Goal: Task Accomplishment & Management: Manage account settings

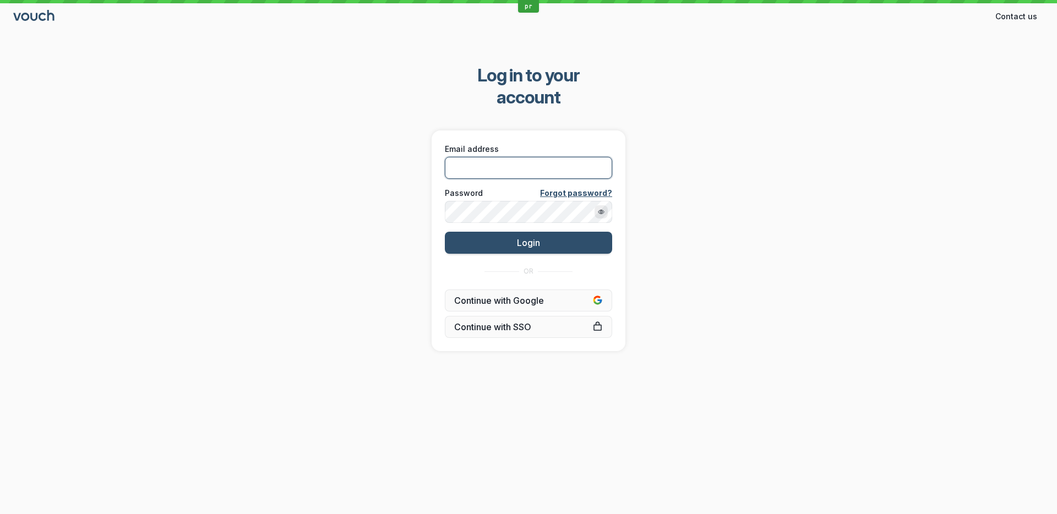
click at [514, 157] on input "Email address" at bounding box center [528, 168] width 167 height 22
type input "[PERSON_NAME][EMAIL_ADDRESS][DOMAIN_NAME]"
click at [445, 232] on button "Login" at bounding box center [528, 243] width 167 height 22
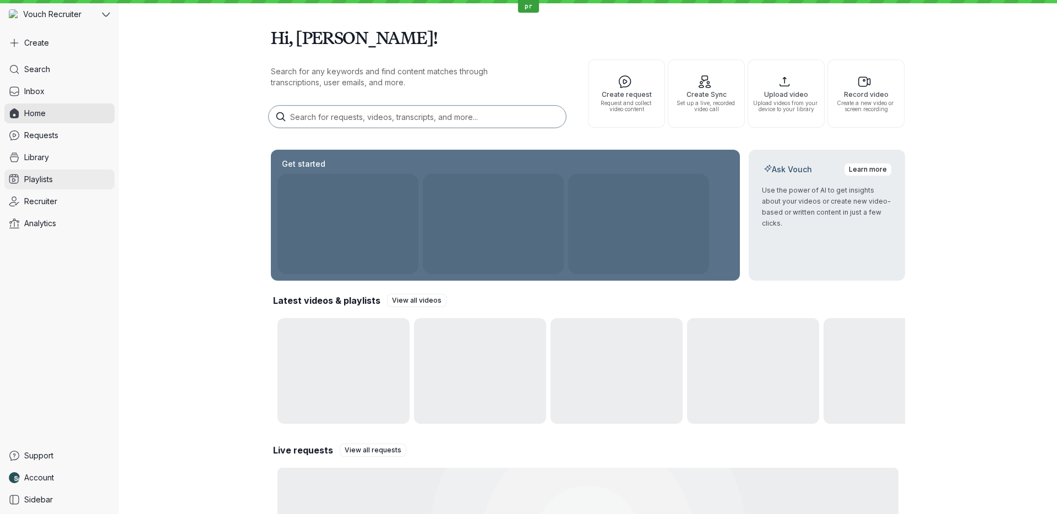
click at [61, 180] on link "Playlists" at bounding box center [59, 180] width 110 height 20
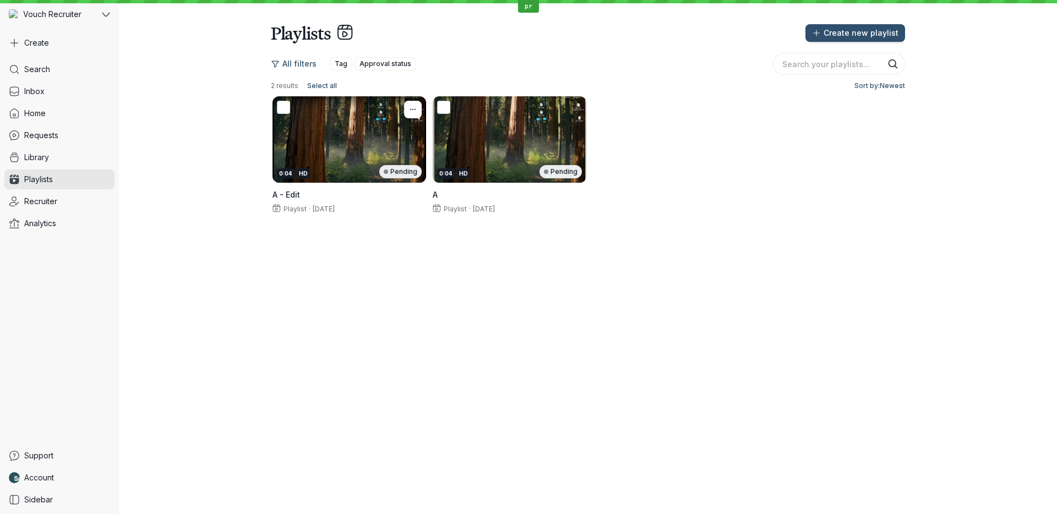
click at [360, 189] on h3 "A - Edit" at bounding box center [350, 194] width 154 height 11
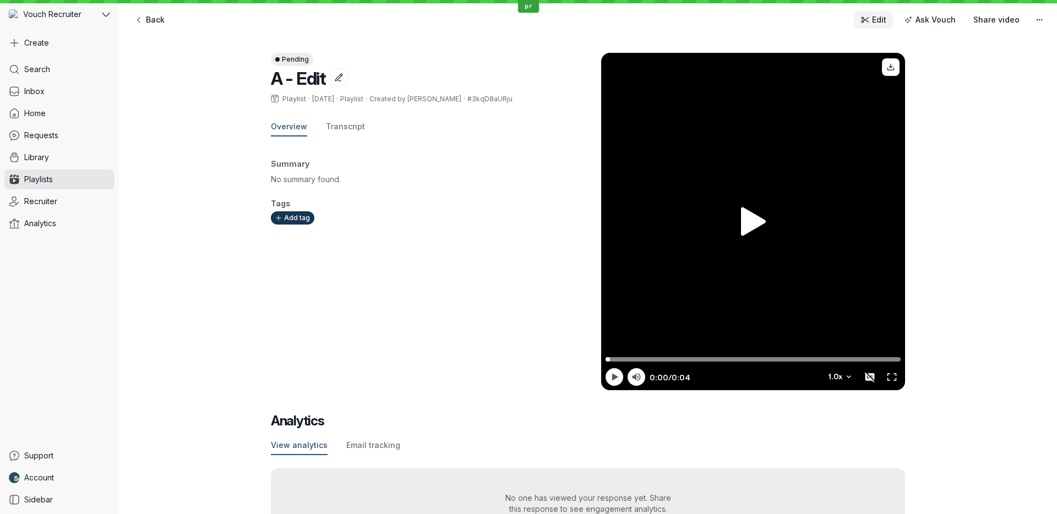
click at [879, 19] on span "Edit" at bounding box center [879, 19] width 14 height 11
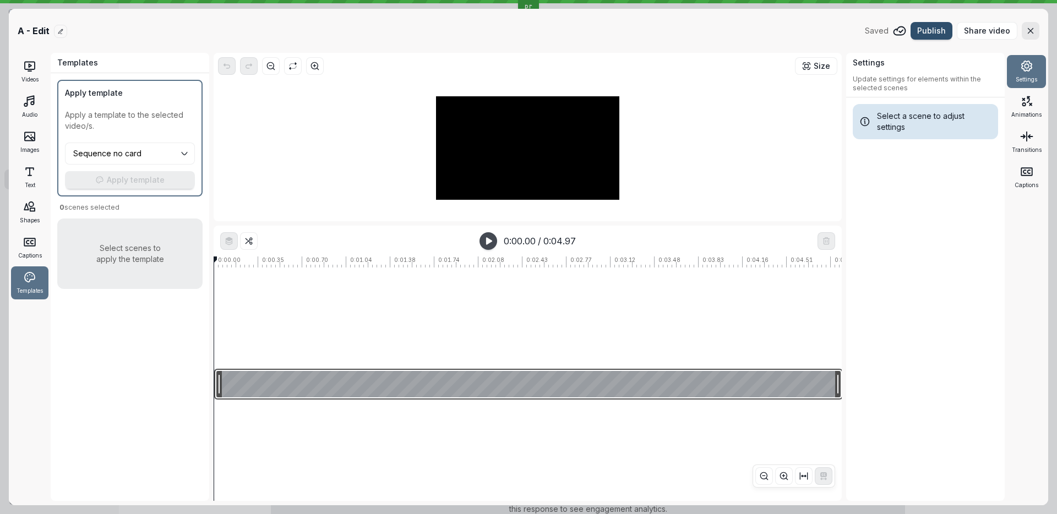
click at [354, 391] on div at bounding box center [528, 384] width 629 height 31
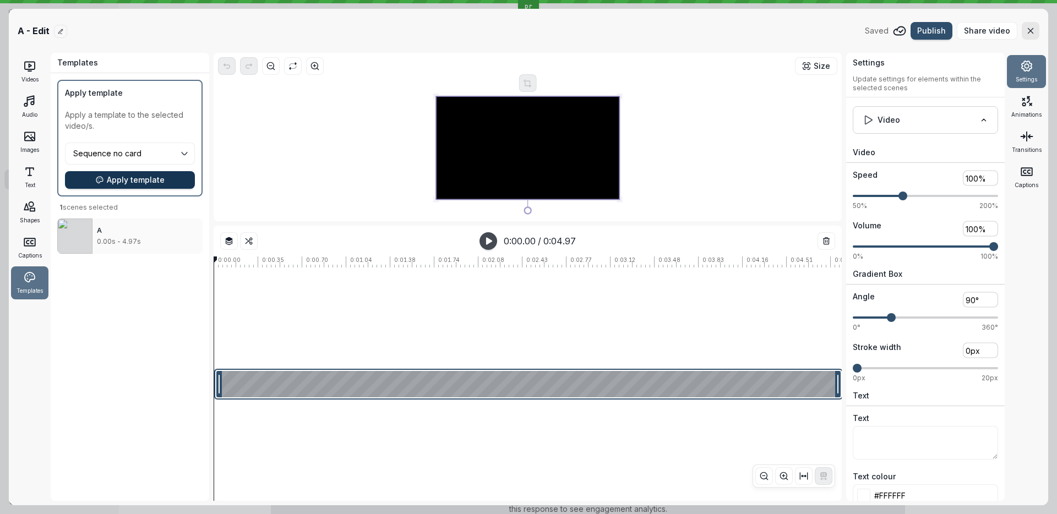
click at [151, 186] on button "Apply template" at bounding box center [130, 180] width 130 height 18
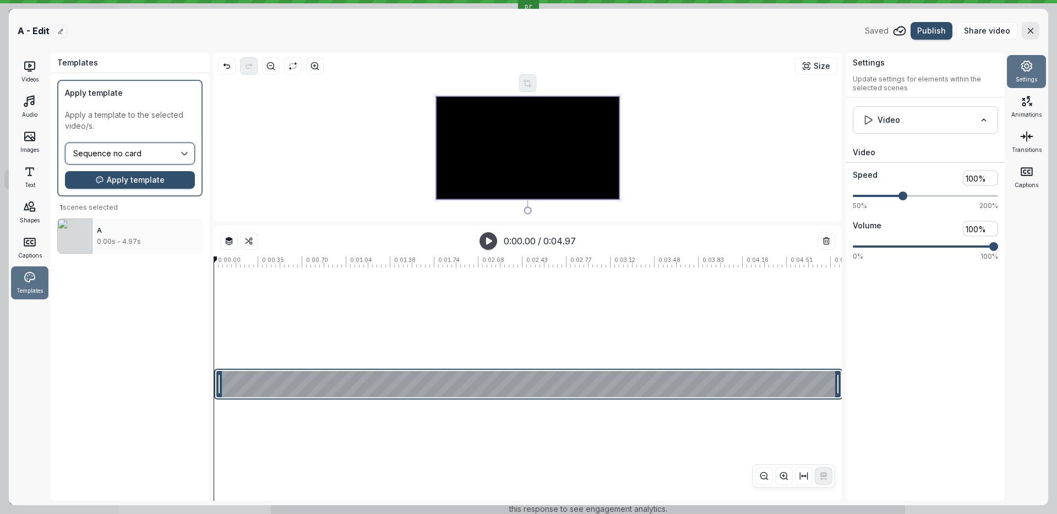
click at [145, 155] on input "Sequence no card" at bounding box center [125, 154] width 107 height 12
type input "Anheuser-[PERSON_NAME]"
click at [145, 181] on span "Apply template" at bounding box center [136, 180] width 58 height 11
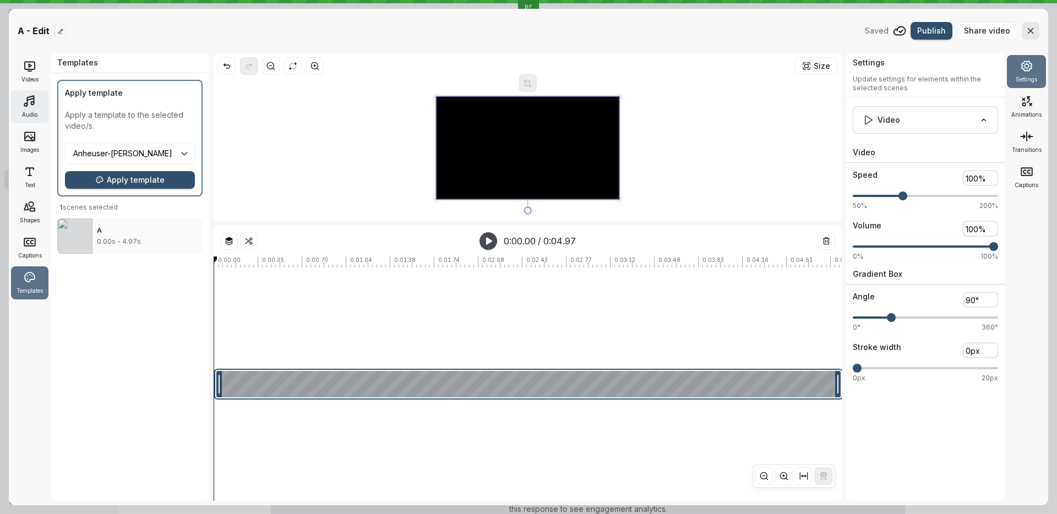
click at [40, 112] on div "Audio" at bounding box center [29, 106] width 37 height 33
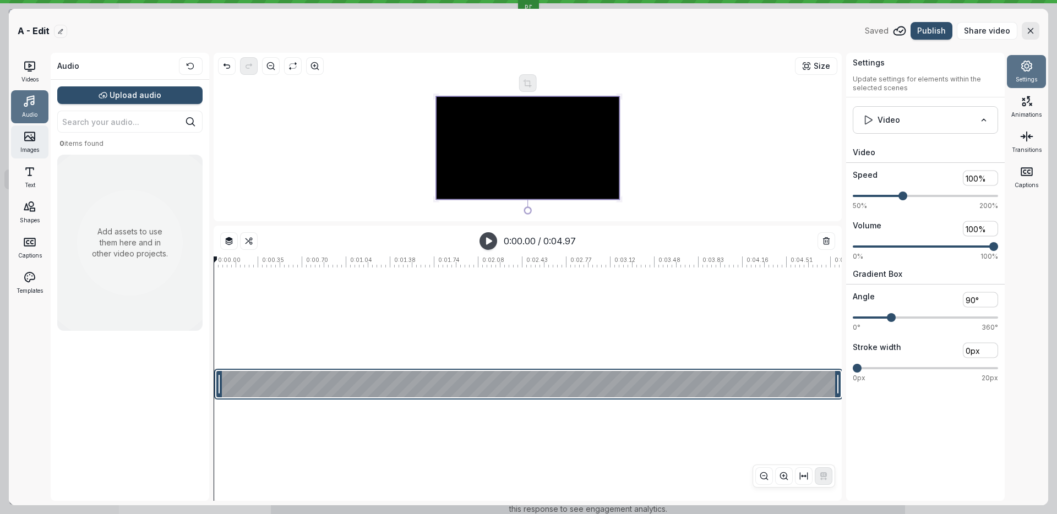
click at [36, 151] on span "Images" at bounding box center [29, 149] width 19 height 9
click at [34, 175] on icon at bounding box center [29, 171] width 13 height 13
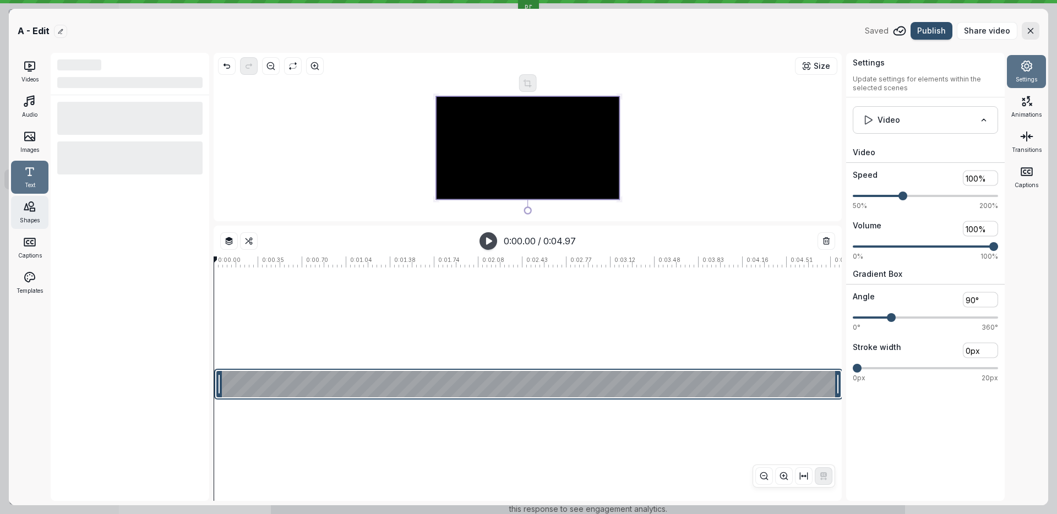
click at [37, 214] on div "Shapes" at bounding box center [29, 212] width 37 height 33
click at [40, 246] on div "Captions" at bounding box center [29, 247] width 37 height 33
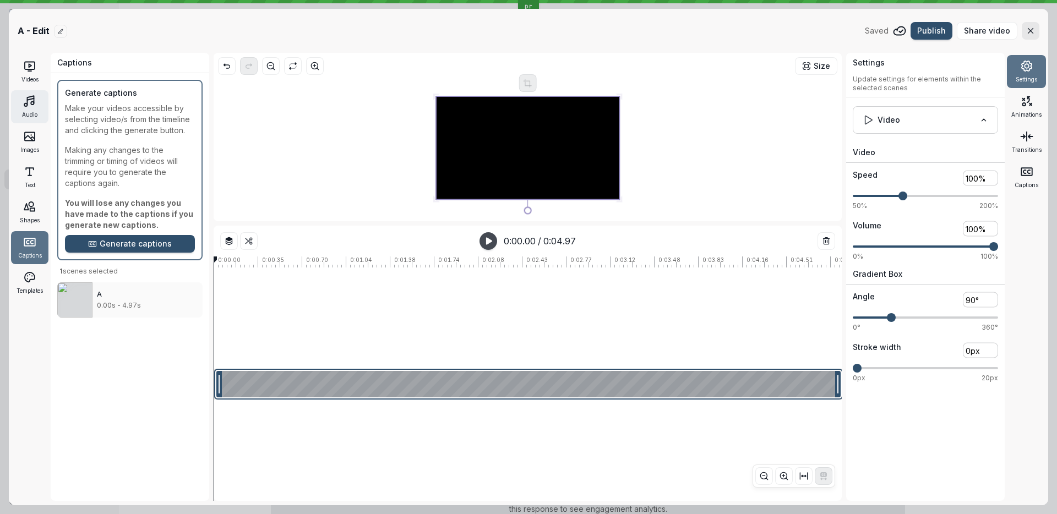
click at [37, 103] on div "Audio" at bounding box center [29, 106] width 37 height 33
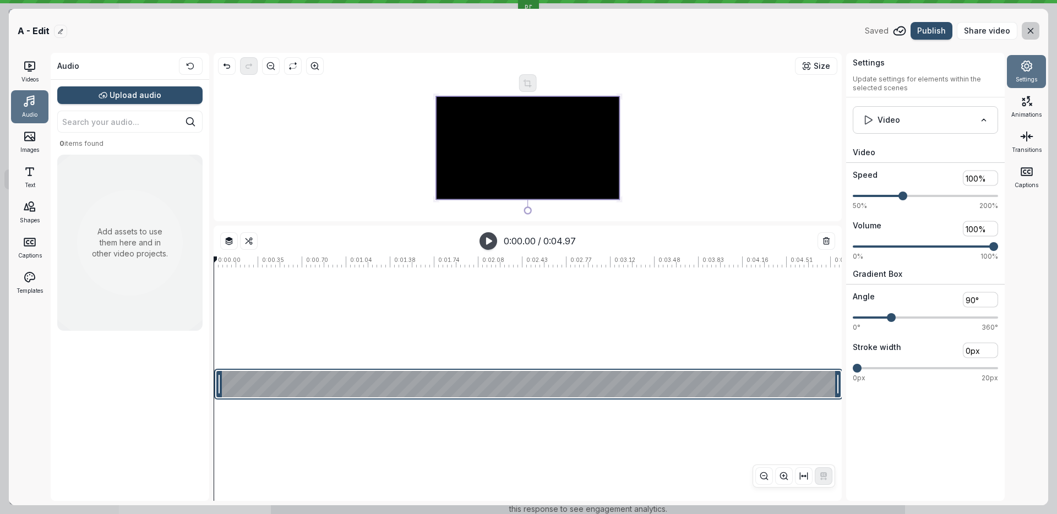
click at [1032, 34] on icon "button" at bounding box center [1030, 30] width 9 height 9
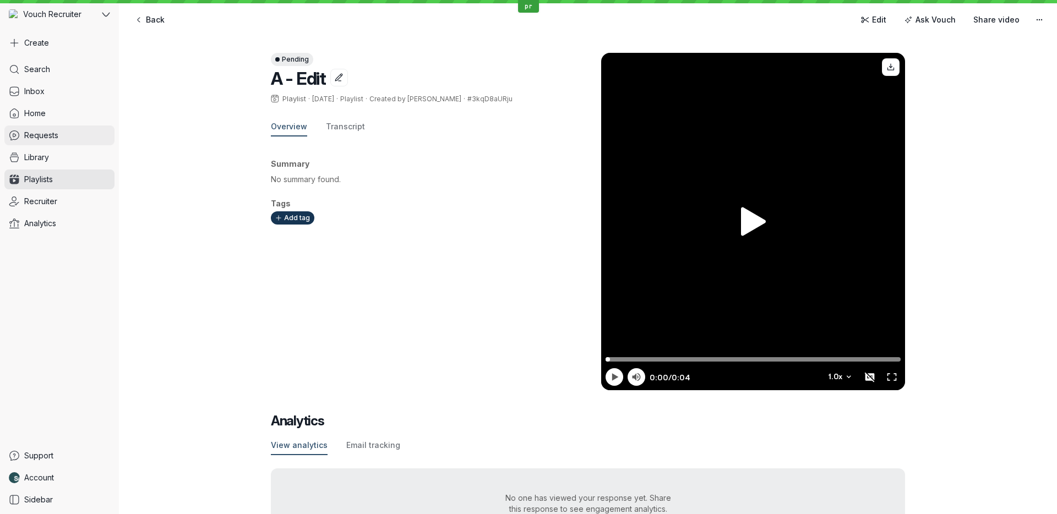
click at [54, 142] on link "Requests" at bounding box center [59, 136] width 110 height 20
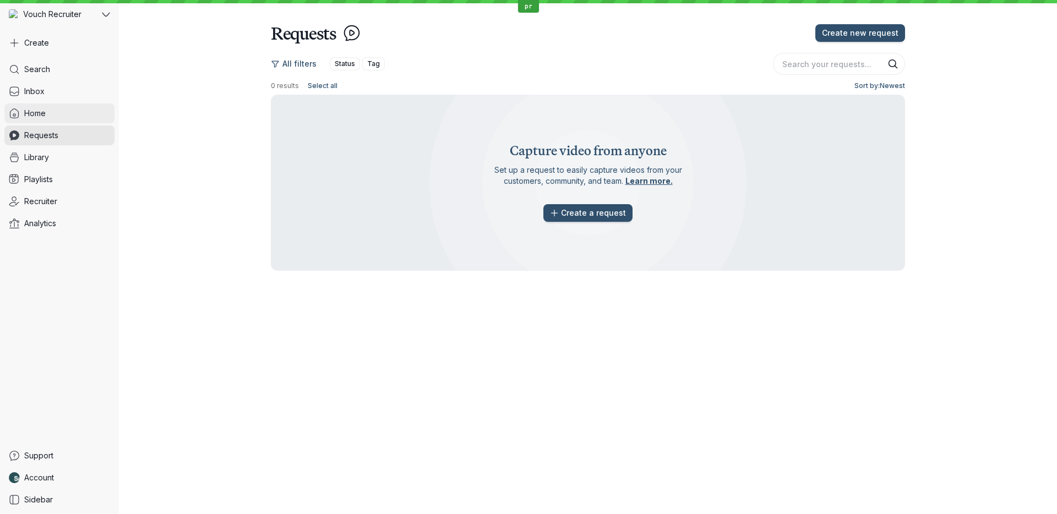
click at [67, 105] on link "Home" at bounding box center [59, 114] width 110 height 20
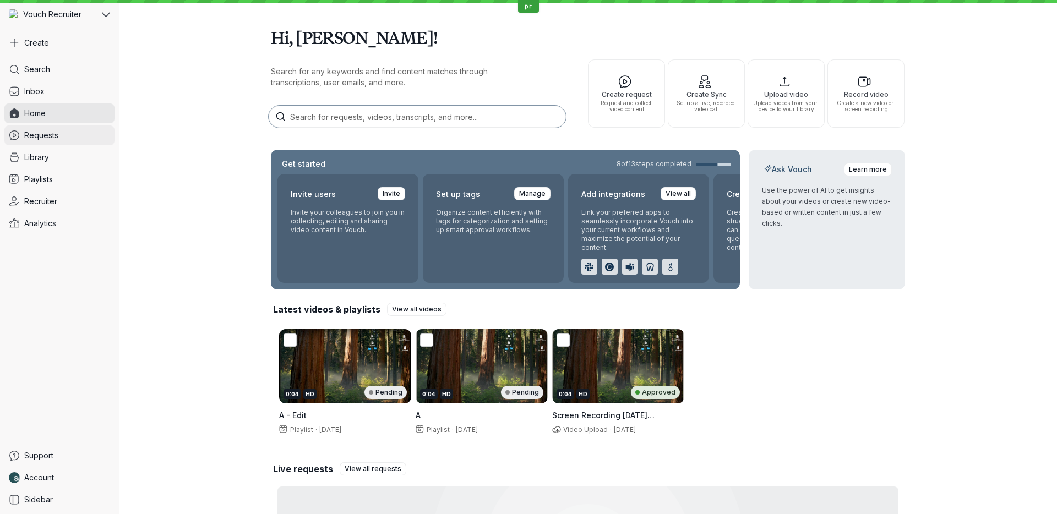
click at [54, 144] on link "Requests" at bounding box center [59, 136] width 110 height 20
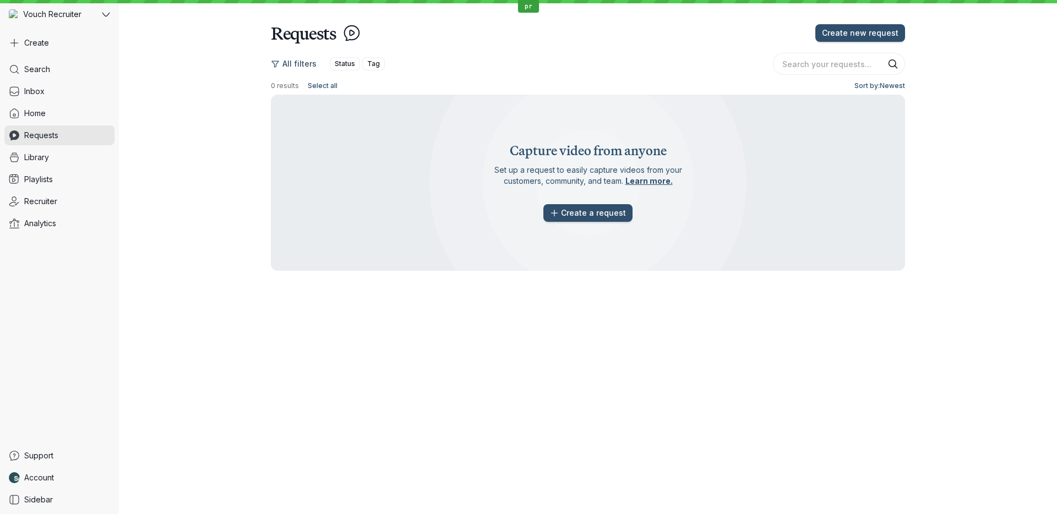
click at [64, 123] on div "Search Inbox Home Requests Library Playlists Recruiter Analytics" at bounding box center [59, 250] width 110 height 382
click at [67, 117] on link "Home" at bounding box center [59, 114] width 110 height 20
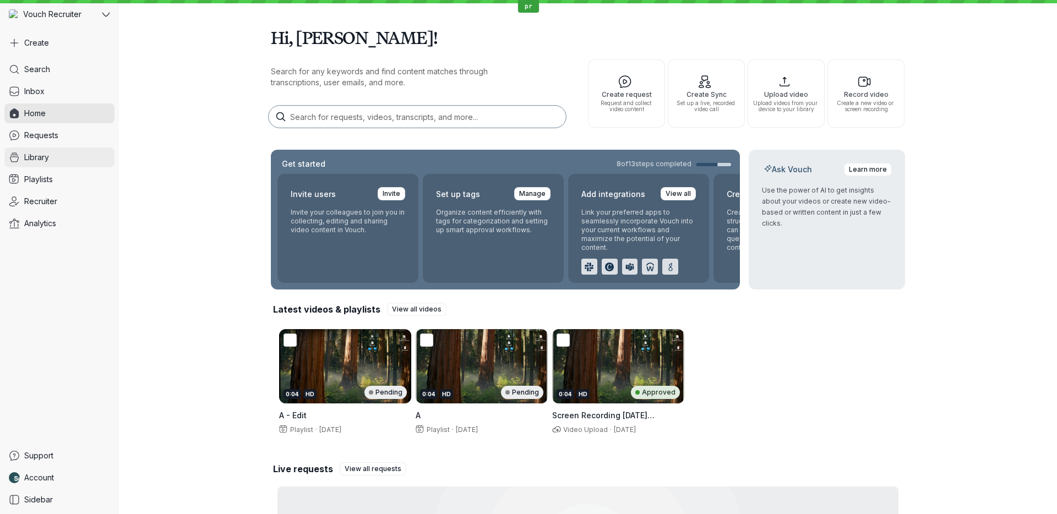
click at [69, 160] on link "Library" at bounding box center [59, 158] width 110 height 20
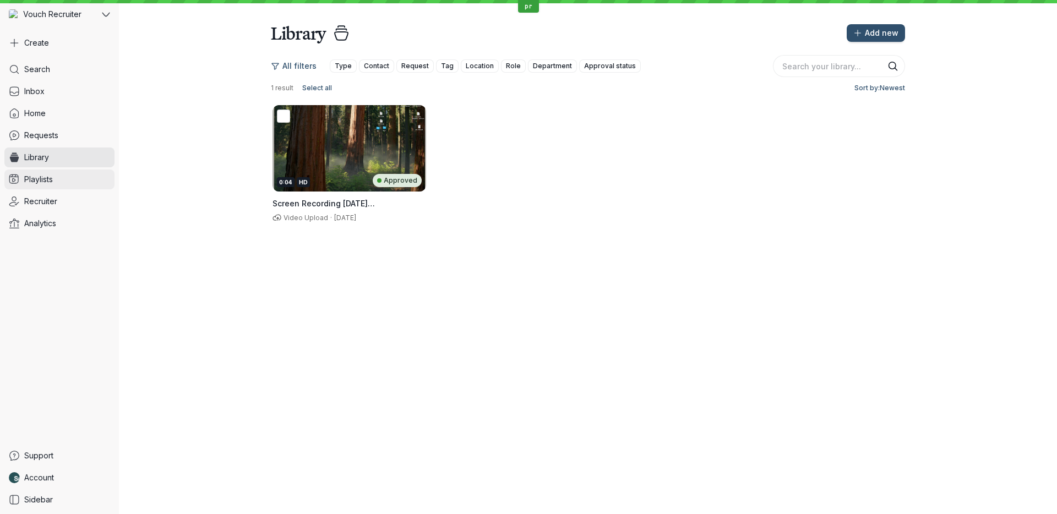
click at [69, 176] on link "Playlists" at bounding box center [59, 180] width 110 height 20
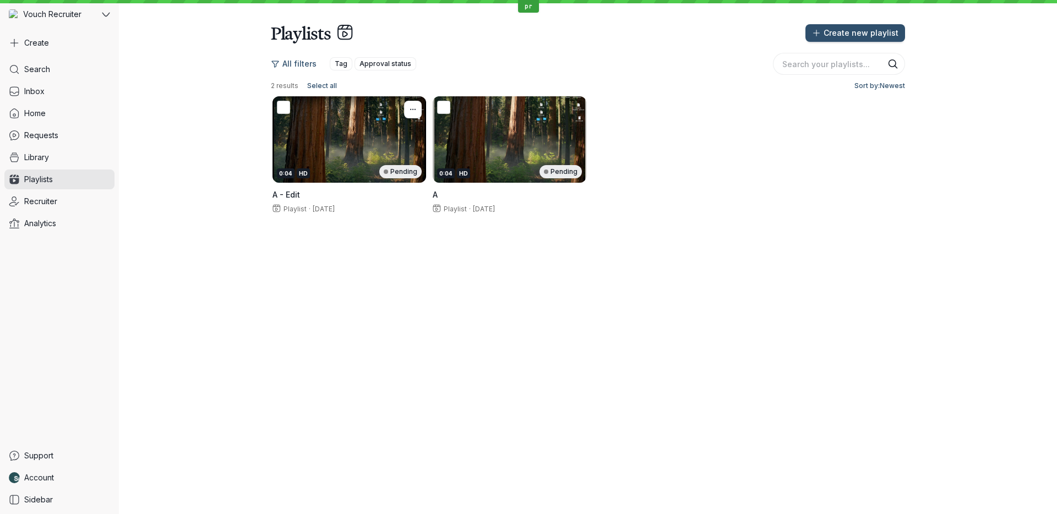
click at [377, 150] on div "0:04 HD Pending" at bounding box center [350, 139] width 154 height 86
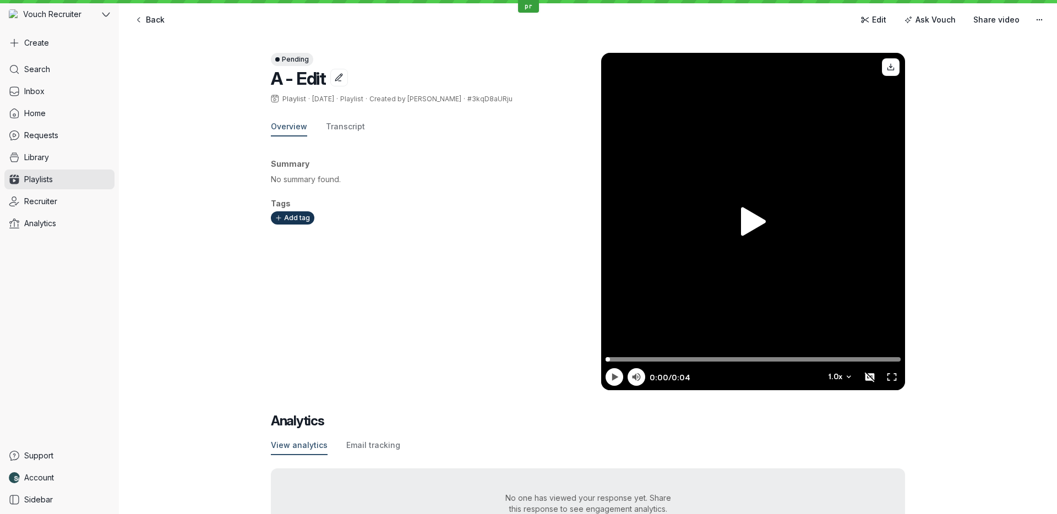
scroll to position [47, 0]
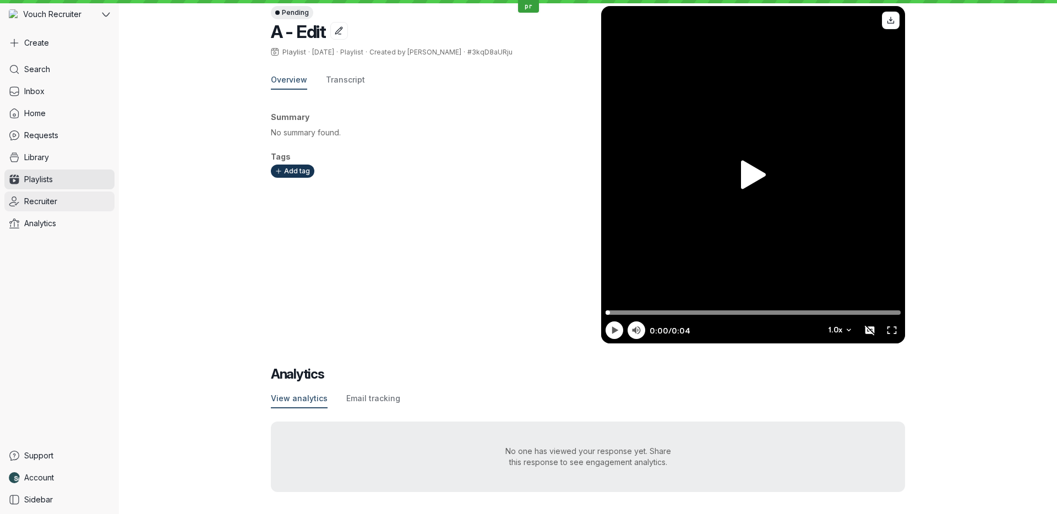
click at [31, 203] on span "Recruiter" at bounding box center [40, 201] width 33 height 11
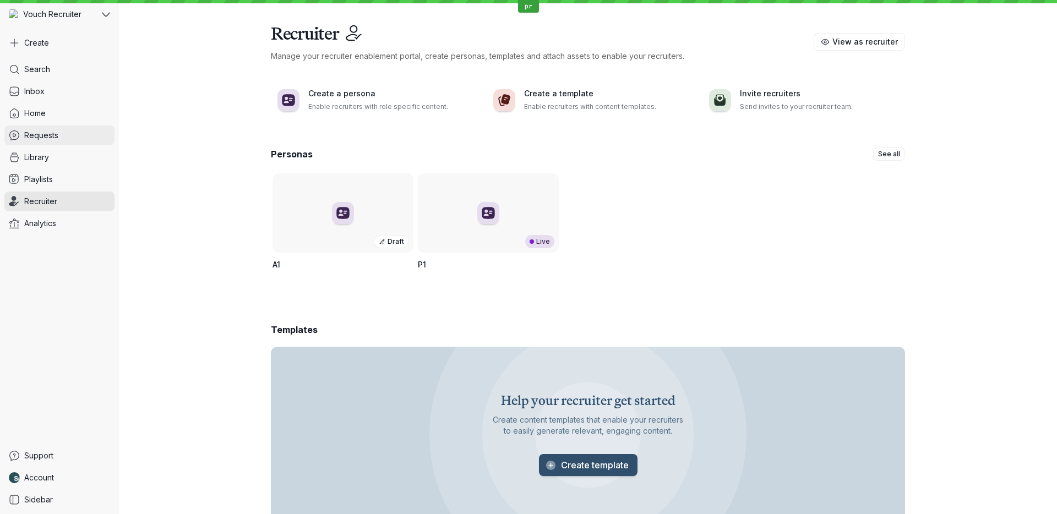
click at [59, 133] on link "Requests" at bounding box center [59, 136] width 110 height 20
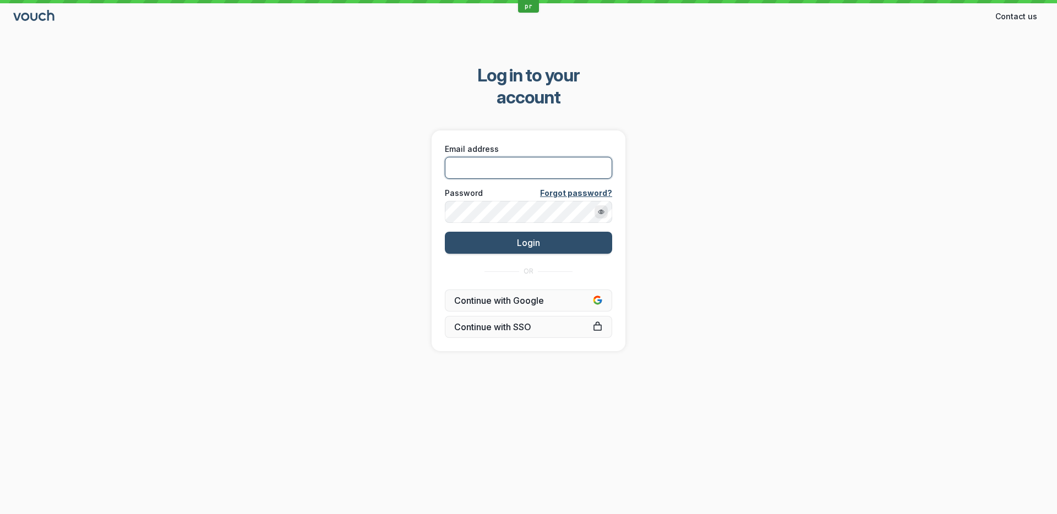
click at [504, 157] on input "Email address" at bounding box center [528, 168] width 167 height 22
type input "[PERSON_NAME][EMAIL_ADDRESS][DOMAIN_NAME]"
click at [445, 232] on button "Login" at bounding box center [528, 243] width 167 height 22
